Goal: Go to known website: Access a specific website the user already knows

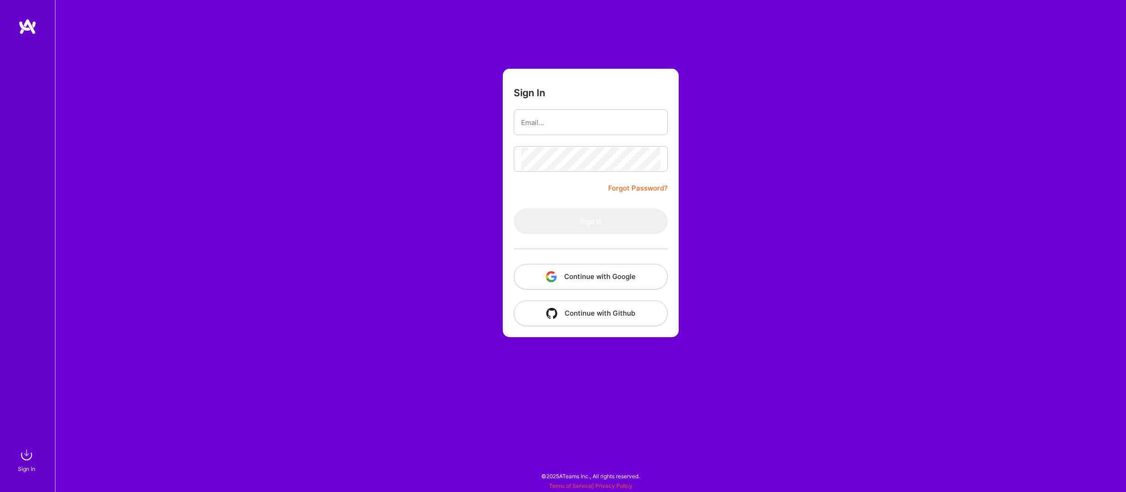
click at [581, 255] on div at bounding box center [591, 249] width 154 height 30
click at [578, 271] on button "Continue with Google" at bounding box center [591, 277] width 154 height 26
